Goal: Task Accomplishment & Management: Manage account settings

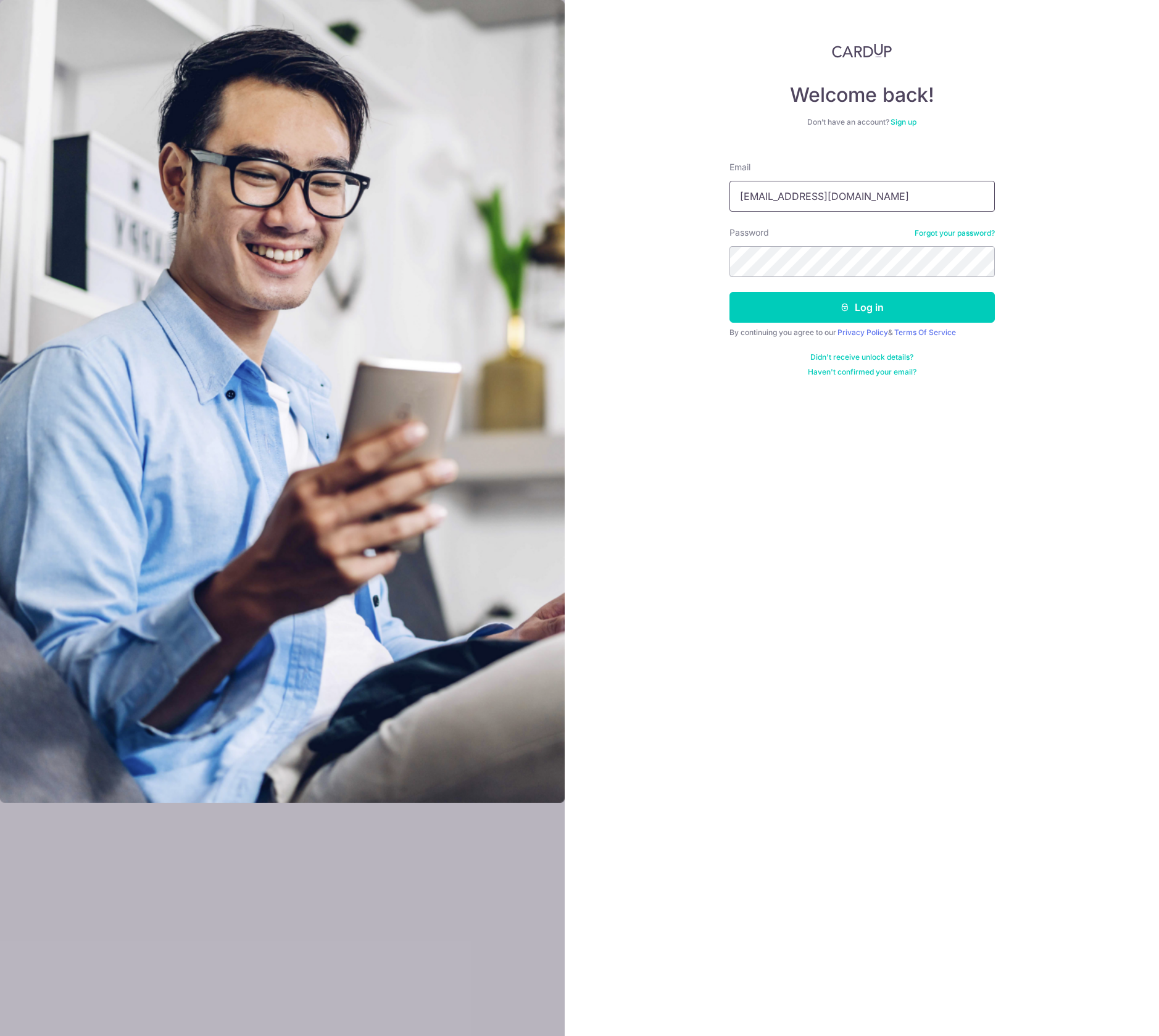
type input "[EMAIL_ADDRESS][DOMAIN_NAME]"
click at [862, 308] on button "Log in" at bounding box center [862, 308] width 265 height 31
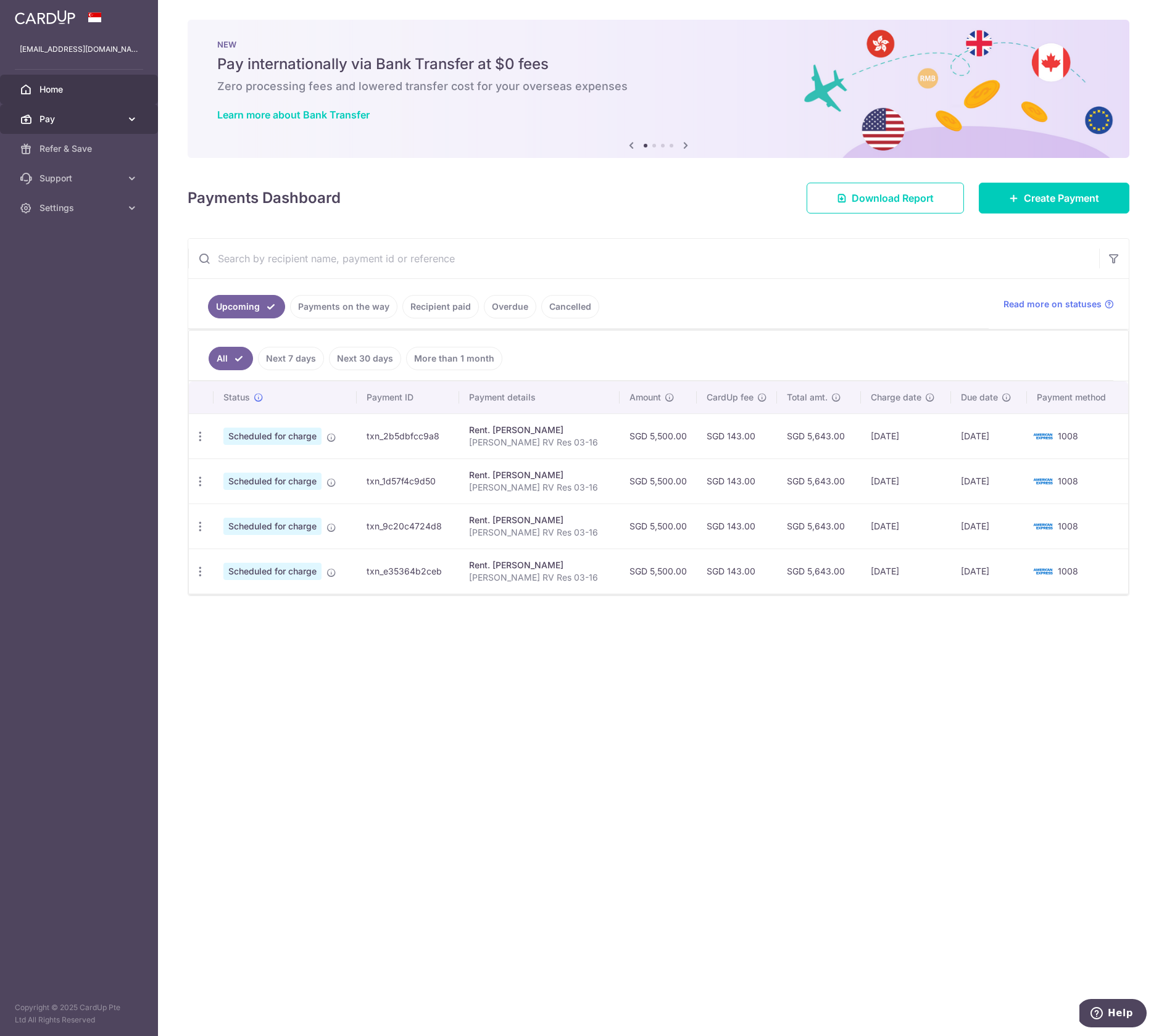
click at [130, 122] on icon at bounding box center [132, 119] width 13 height 13
click at [63, 179] on span "Recipients" at bounding box center [80, 178] width 82 height 13
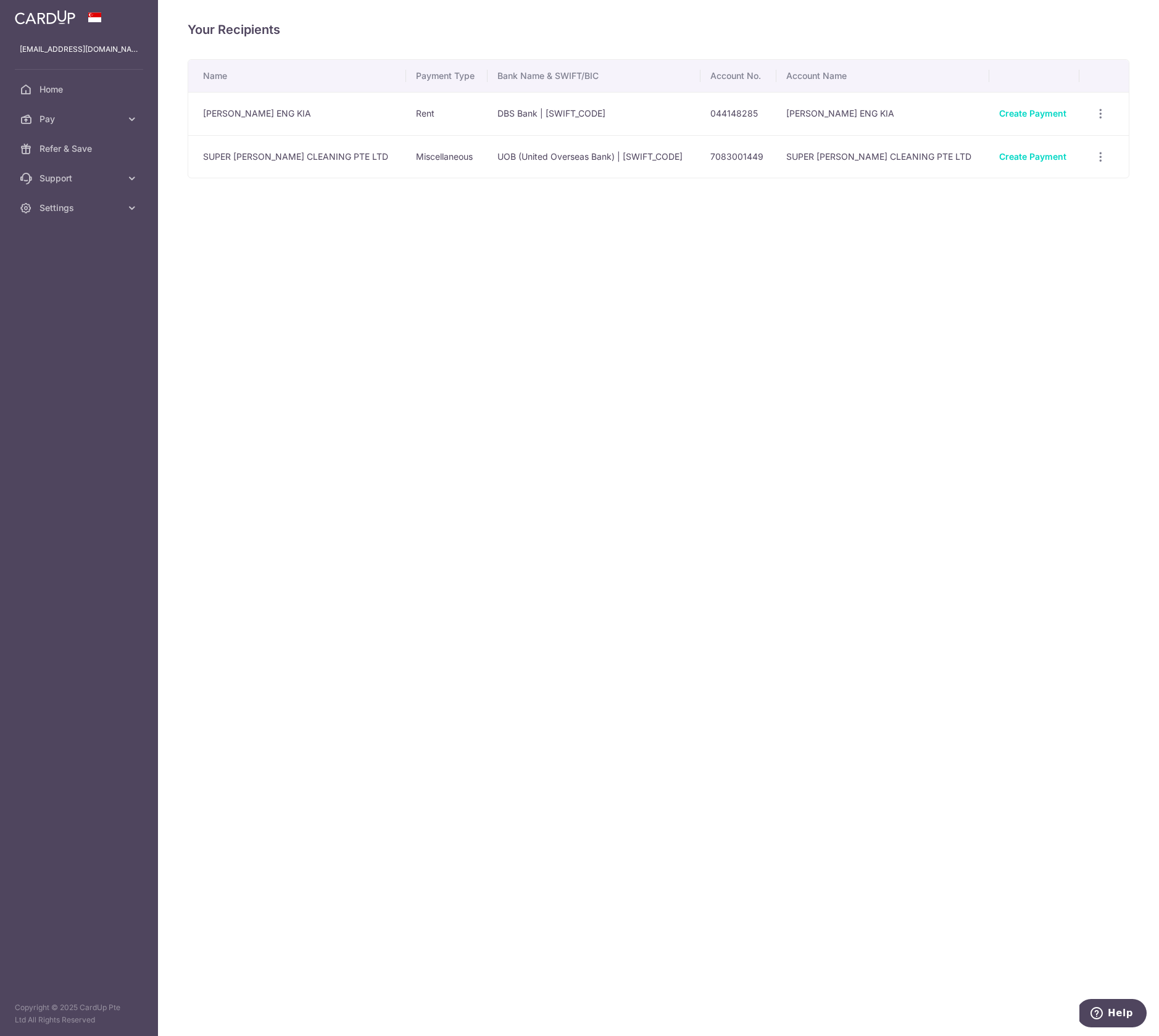
click at [264, 119] on td "[PERSON_NAME] ENG KIA" at bounding box center [297, 113] width 218 height 43
click at [1095, 112] on icon "button" at bounding box center [1100, 113] width 13 height 13
click at [1043, 150] on span "View/Edit" at bounding box center [1059, 148] width 84 height 15
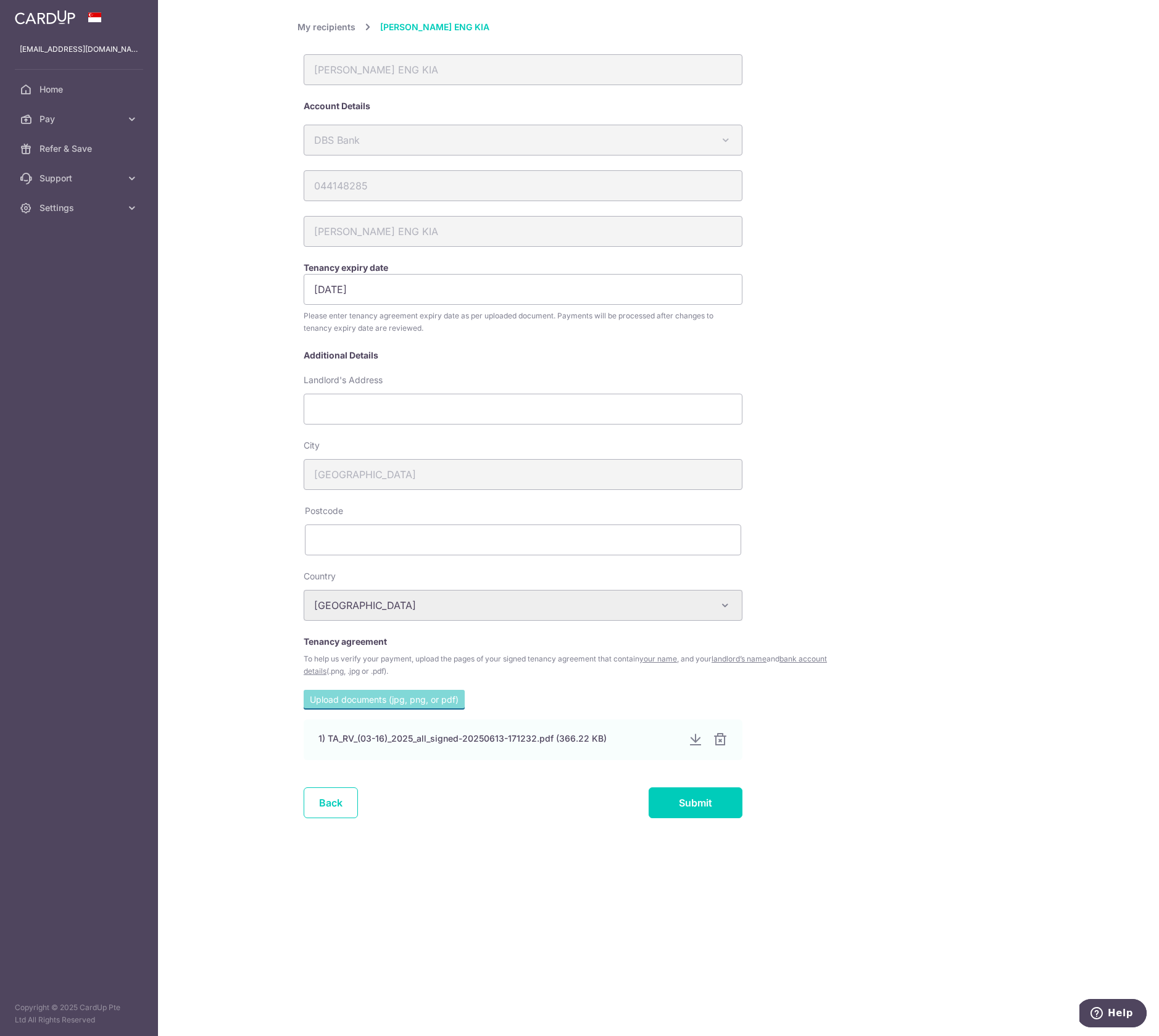
drag, startPoint x: 637, startPoint y: 368, endPoint x: 231, endPoint y: 453, distance: 414.8
click at [199, 459] on div "My recipients DAVID THIO ENG KIA DAVID THIO ENG KIA Account Details DBS Bank Au…" at bounding box center [658, 518] width 1001 height 1036
paste input "Blk 93 Kellock Road, #03-05 S248904"
click at [892, 365] on div "My recipients DAVID THIO ENG KIA DAVID THIO ENG KIA Account Details DBS Bank Au…" at bounding box center [658, 427] width 722 height 814
drag, startPoint x: 454, startPoint y: 410, endPoint x: 505, endPoint y: 407, distance: 51.1
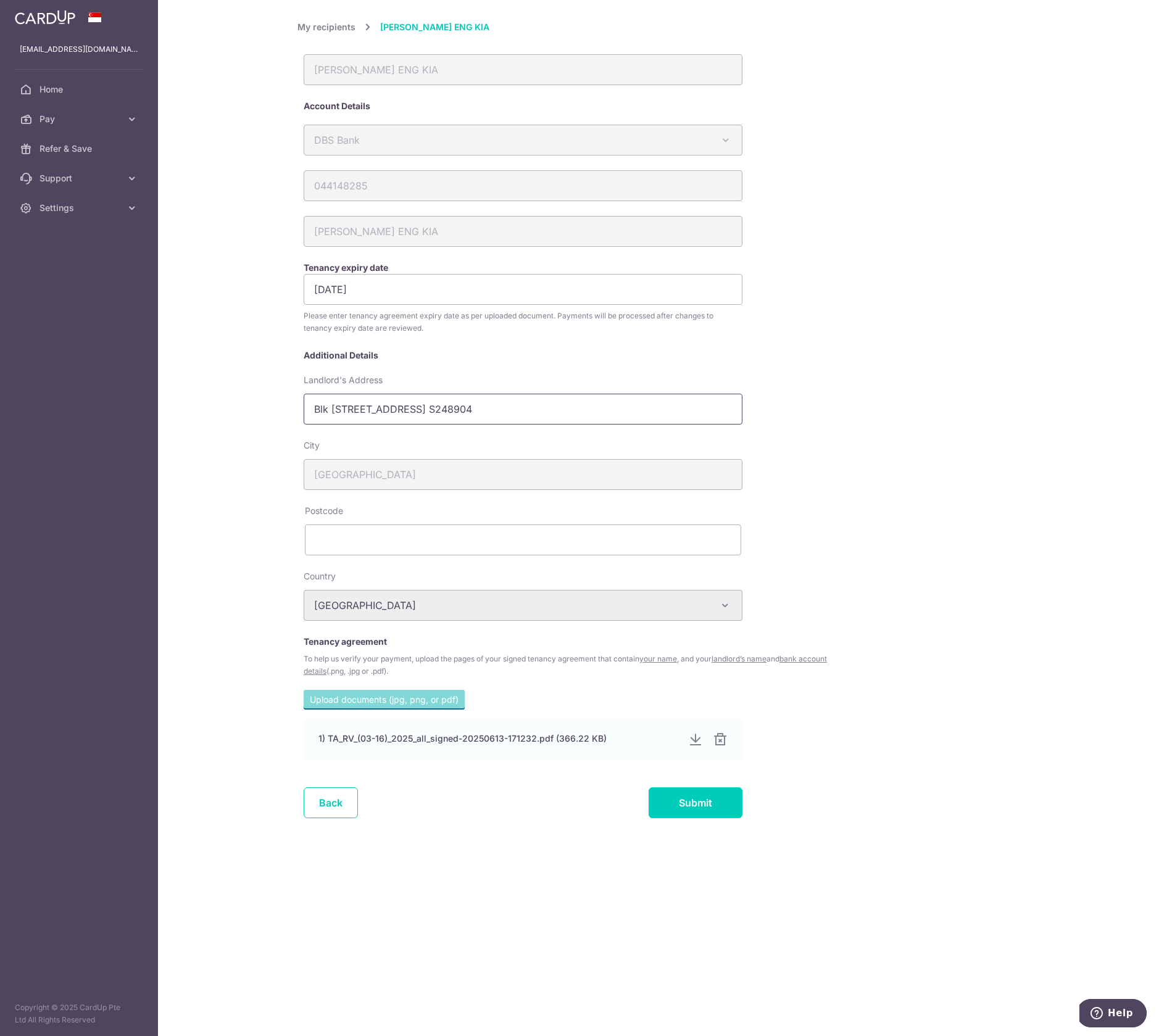
click at [505, 407] on input "Blk 93 Kellock Road, #03-05 S248904" at bounding box center [523, 409] width 439 height 31
type input "Blk 93 Kellock Road, #03-05"
click at [345, 551] on input "text" at bounding box center [522, 540] width 436 height 31
paste input "S248904"
type input "S248904"
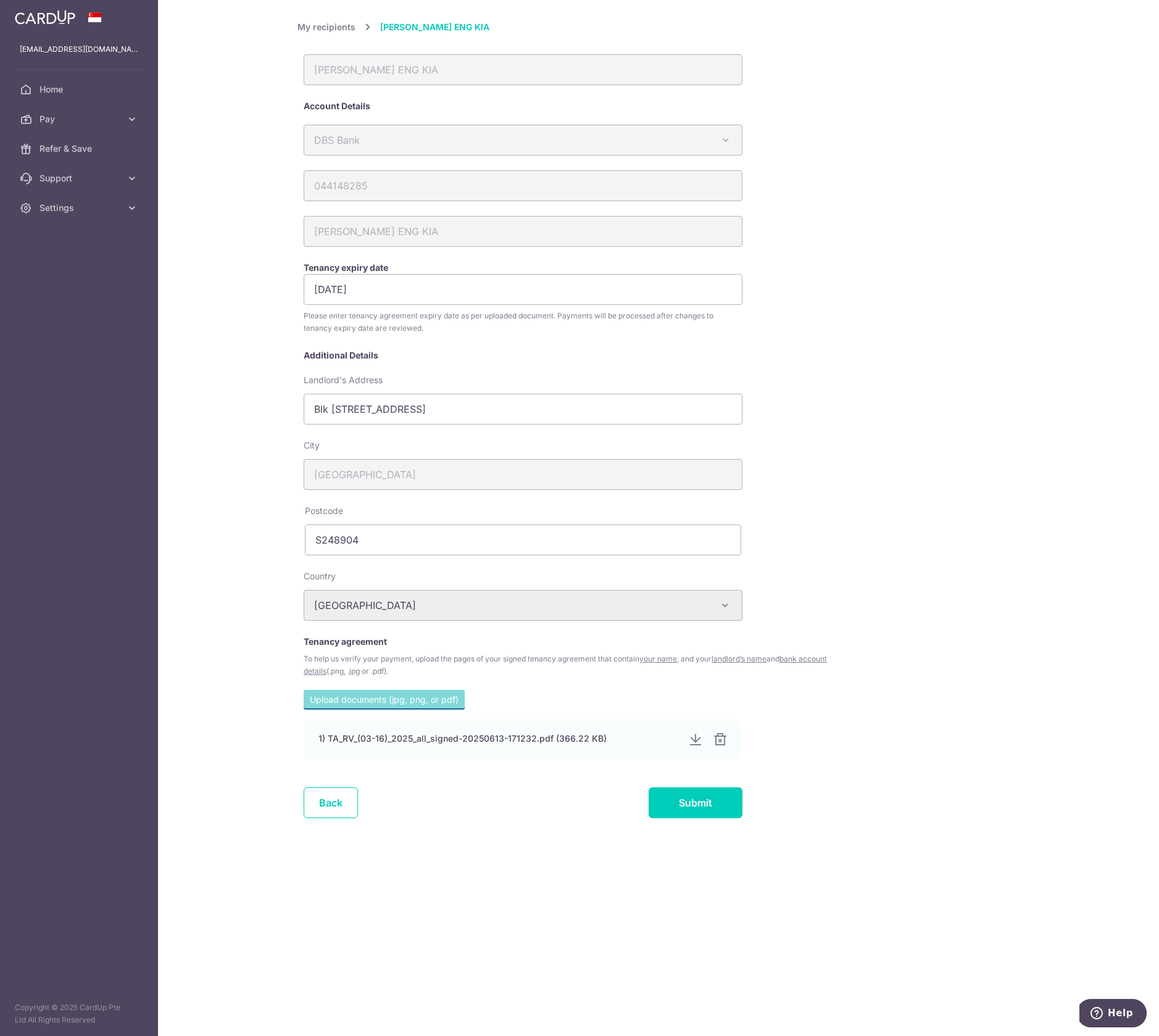
click at [858, 473] on div "My recipients DAVID THIO ENG KIA DAVID THIO ENG KIA Account Details DBS Bank Au…" at bounding box center [658, 427] width 722 height 814
click at [705, 801] on input "Submit" at bounding box center [695, 803] width 94 height 31
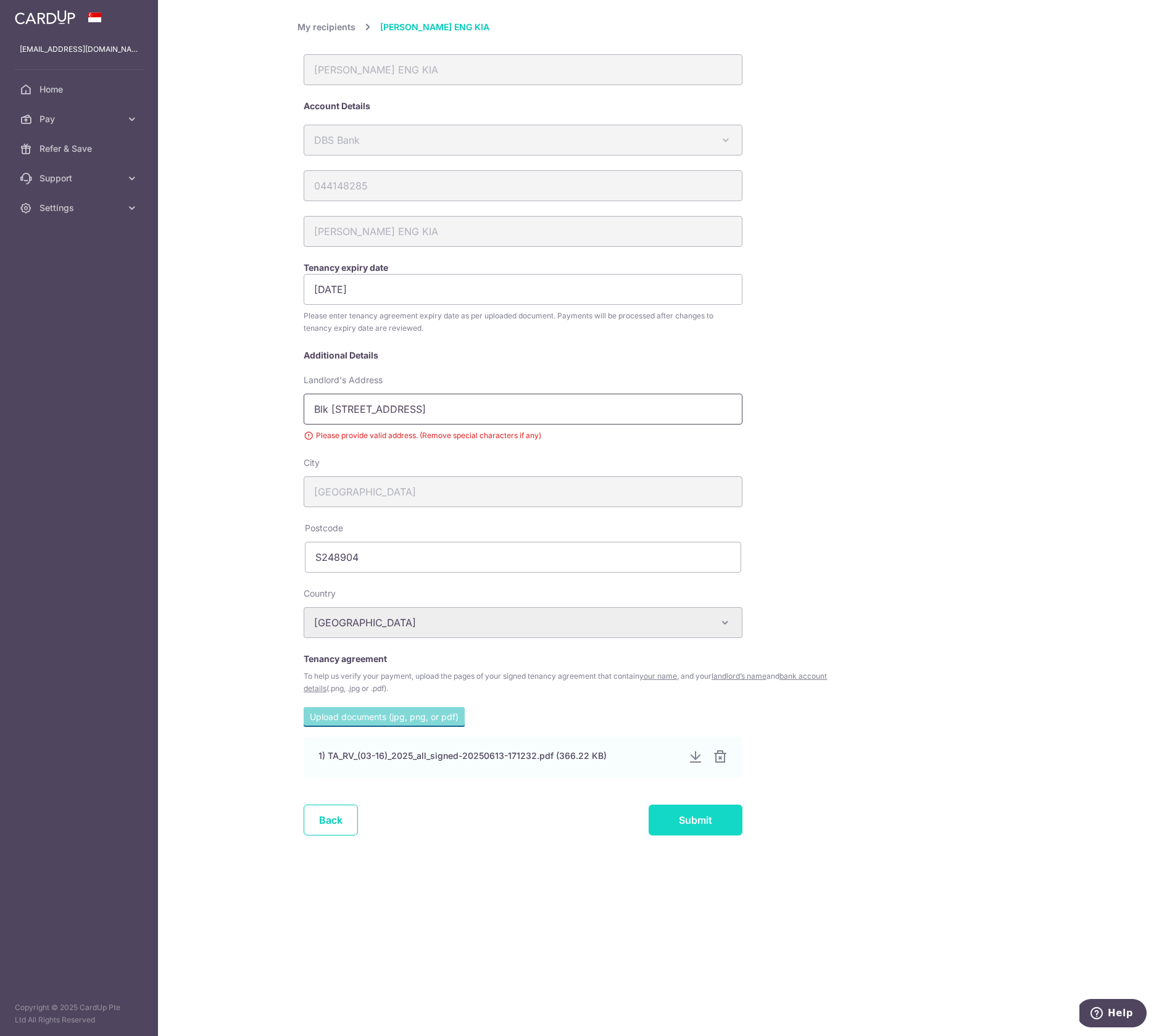
type input "Blk 93 Kellock Road, 03-05"
click at [680, 817] on input "Submit" at bounding box center [695, 820] width 94 height 31
drag, startPoint x: 408, startPoint y: 412, endPoint x: 431, endPoint y: 471, distance: 63.3
type input "Blk 93 Kellock Road 03-05"
click at [706, 822] on input "Submit" at bounding box center [695, 820] width 94 height 31
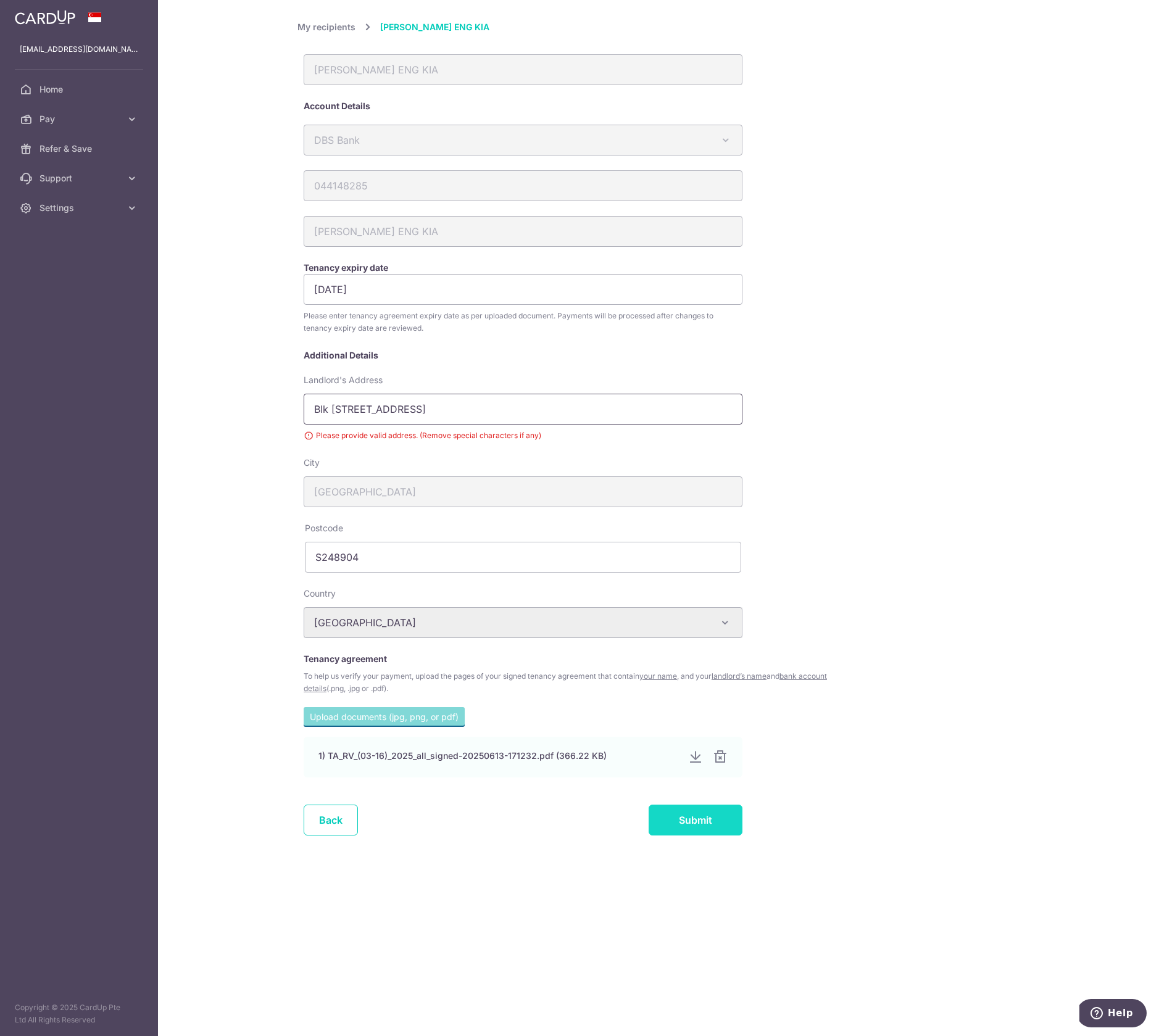
type input "Blk 93 Kellock Road 03 05"
click at [703, 818] on input "Submit" at bounding box center [695, 820] width 94 height 31
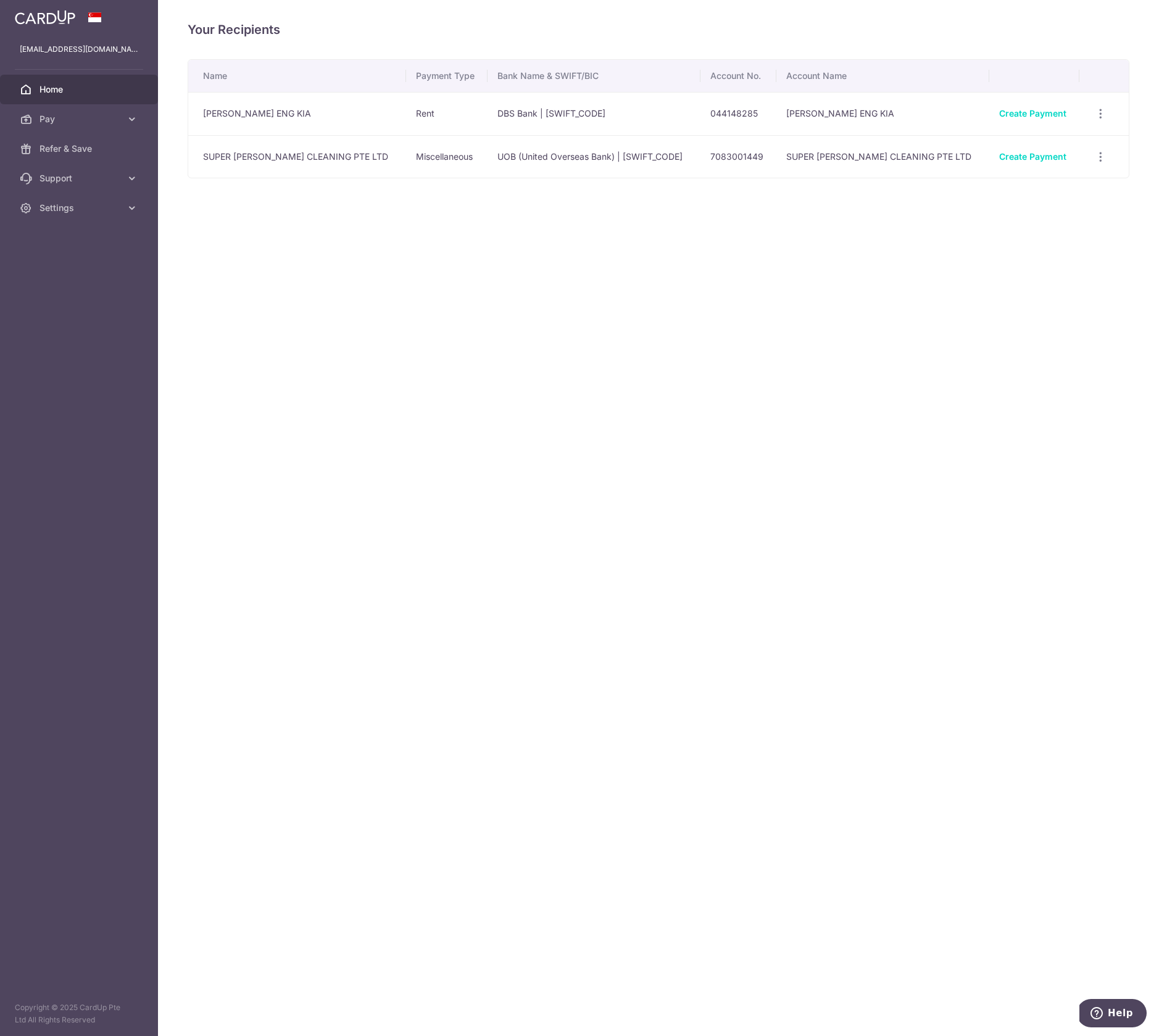
click at [57, 90] on span "Home" at bounding box center [80, 89] width 82 height 13
